Goal: Navigation & Orientation: Find specific page/section

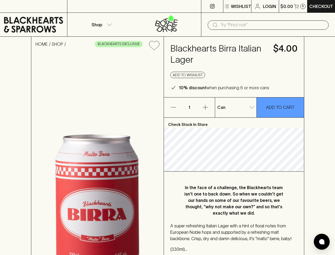
click at [237, 6] on p "Wishlist" at bounding box center [241, 6] width 20 height 6
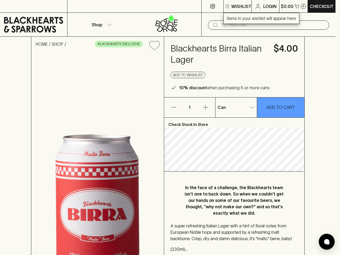
click at [293, 6] on div at bounding box center [170, 127] width 340 height 255
click at [101, 24] on p "Shop" at bounding box center [97, 24] width 11 height 6
